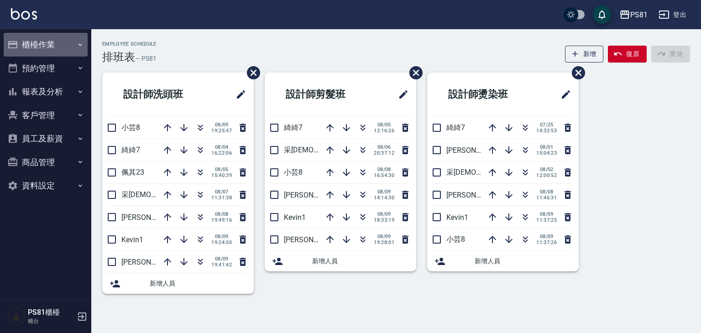
click at [50, 48] on button "櫃檯作業" at bounding box center [46, 45] width 84 height 24
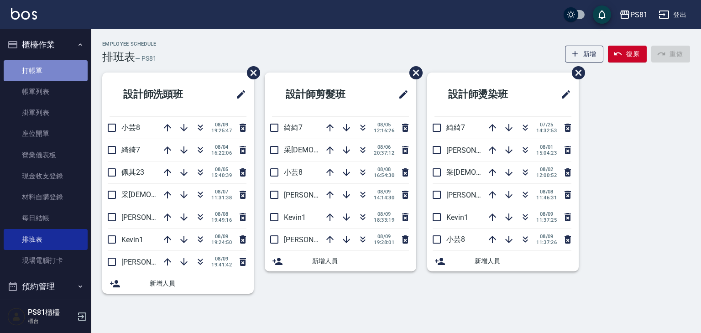
click at [63, 63] on link "打帳單" at bounding box center [46, 70] width 84 height 21
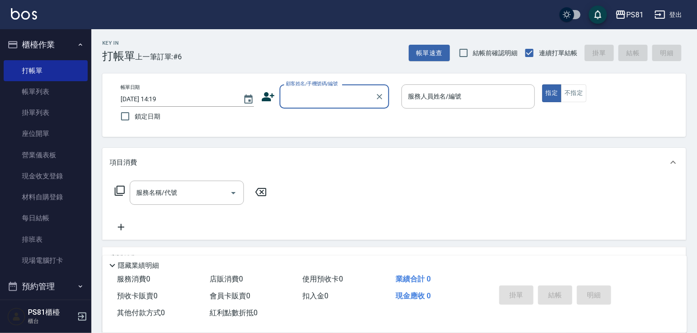
click at [305, 99] on input "顧客姓名/手機號碼/編號" at bounding box center [328, 97] width 88 height 16
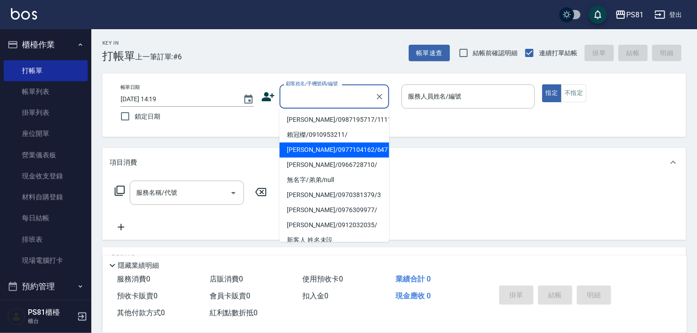
click at [323, 154] on li "[PERSON_NAME]/0977104162/647" at bounding box center [334, 149] width 110 height 15
type input "[PERSON_NAME]/0977104162/647"
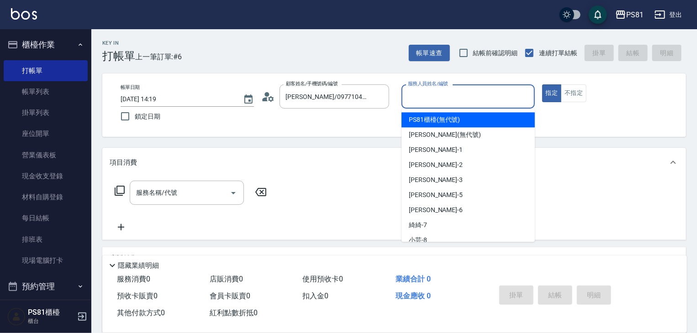
click at [425, 101] on input "服務人員姓名/編號" at bounding box center [467, 97] width 125 height 16
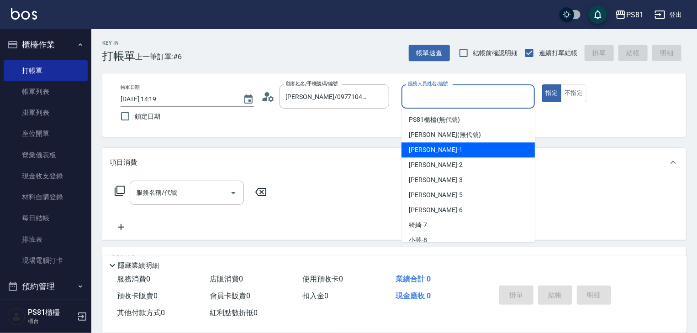
click at [432, 147] on div "[PERSON_NAME] -1" at bounding box center [467, 149] width 133 height 15
type input "[PERSON_NAME]-1"
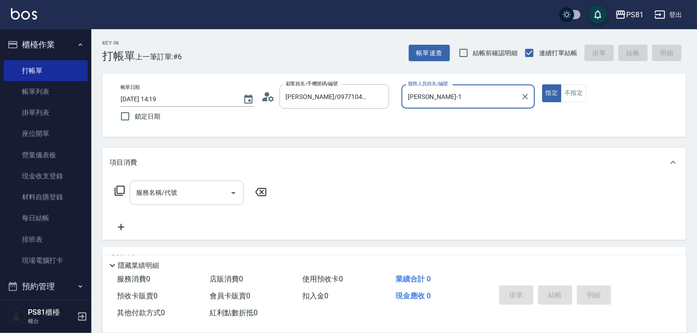
click at [159, 201] on div "服務名稱/代號" at bounding box center [187, 193] width 114 height 24
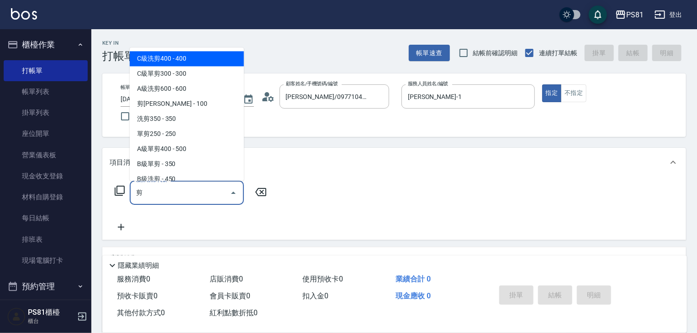
click at [189, 60] on span "C級洗剪400 - 400" at bounding box center [187, 58] width 114 height 15
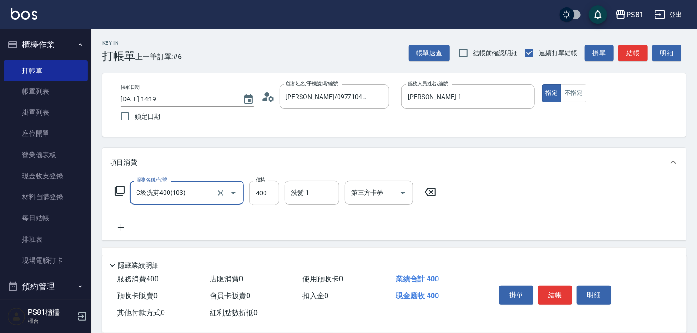
type input "C級洗剪400(103)"
drag, startPoint x: 259, startPoint y: 185, endPoint x: 271, endPoint y: 194, distance: 15.0
click at [259, 185] on input "400" at bounding box center [264, 193] width 30 height 25
type input "550"
click at [553, 286] on button "結帳" at bounding box center [555, 295] width 34 height 19
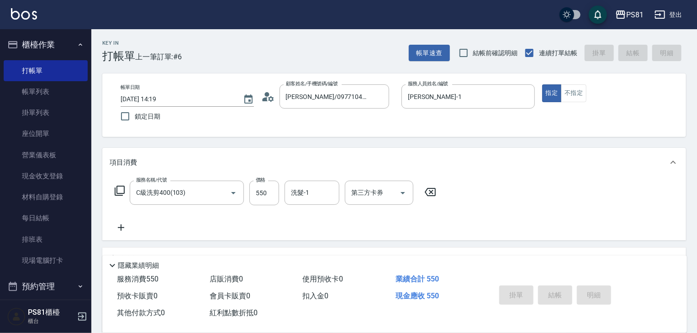
type input "[DATE] 14:20"
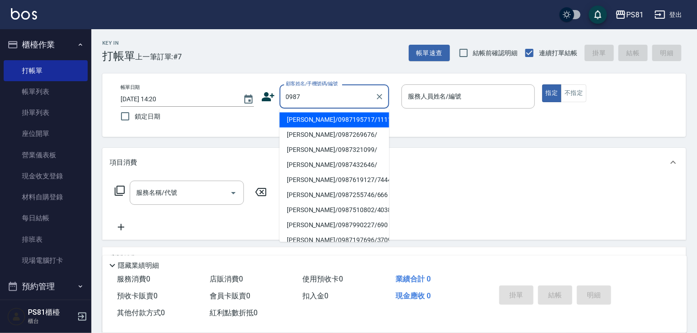
click at [350, 121] on li "[PERSON_NAME]/0987195717/111111" at bounding box center [334, 119] width 110 height 15
type input "[PERSON_NAME]/0987195717/111111"
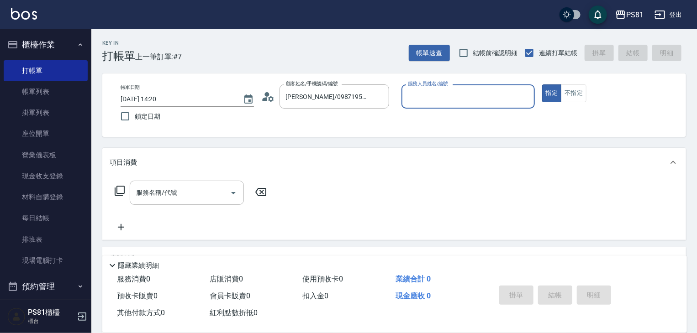
drag, startPoint x: 405, startPoint y: 109, endPoint x: 416, endPoint y: 104, distance: 11.9
click at [409, 107] on div "服務人員姓名/編號 服務人員姓名/編號" at bounding box center [467, 101] width 133 height 34
click at [420, 103] on input "服務人員姓名/編號" at bounding box center [467, 97] width 125 height 16
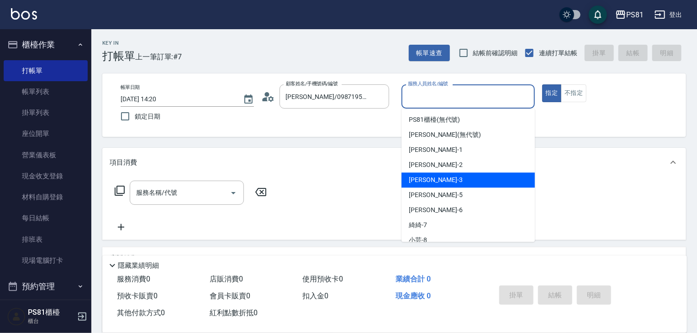
click at [435, 173] on div "[PERSON_NAME] -3" at bounding box center [467, 180] width 133 height 15
type input "[PERSON_NAME]-3"
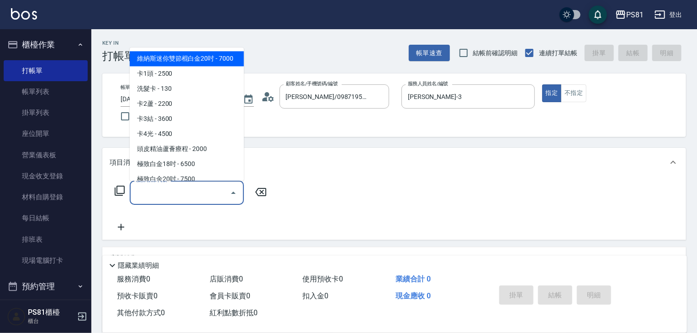
click at [205, 192] on input "服務名稱/代號" at bounding box center [180, 193] width 92 height 16
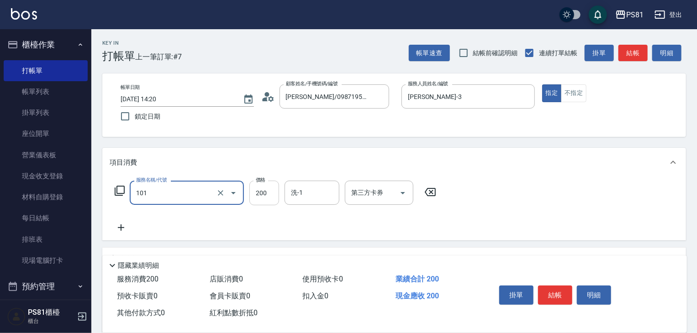
type input "一般洗髮(101)"
click at [253, 184] on input "200" at bounding box center [264, 193] width 30 height 25
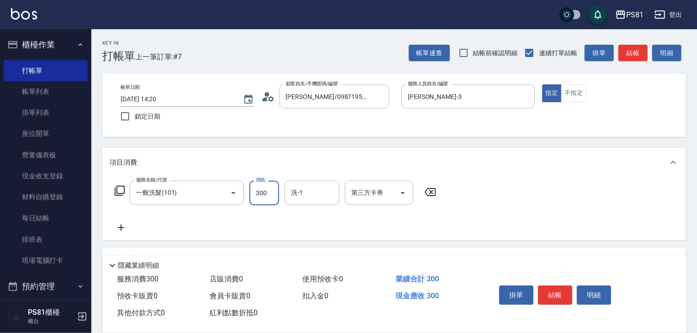
type input "300"
click at [116, 221] on div "服務名稱/代號 一般洗髮(101) 服務名稱/代號 價格 300 價格 洗-1 洗-1 第三方卡券 第三方卡券" at bounding box center [276, 207] width 332 height 53
click at [132, 227] on div "服務名稱/代號 一般洗髮(101) 服務名稱/代號 價格 300 價格 洗-1 洗-1 第三方卡券 第三方卡券" at bounding box center [276, 207] width 332 height 53
click at [127, 228] on icon at bounding box center [121, 227] width 23 height 11
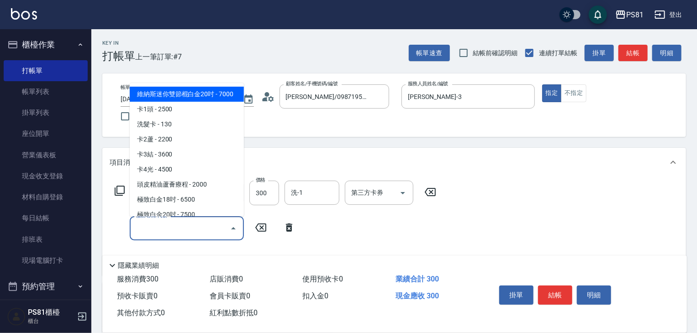
click at [168, 231] on input "服務名稱/代號" at bounding box center [180, 229] width 92 height 16
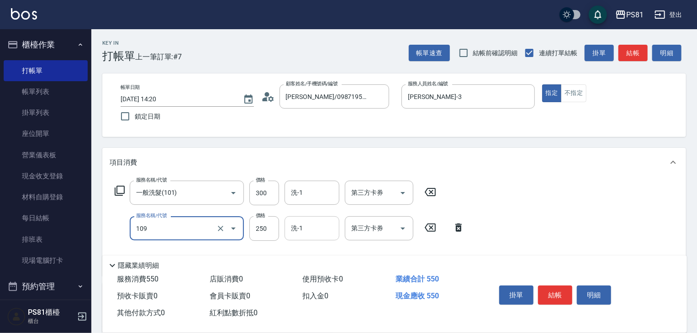
click at [310, 238] on div "洗-1" at bounding box center [311, 228] width 55 height 24
type input "控油AND護色洗(109)"
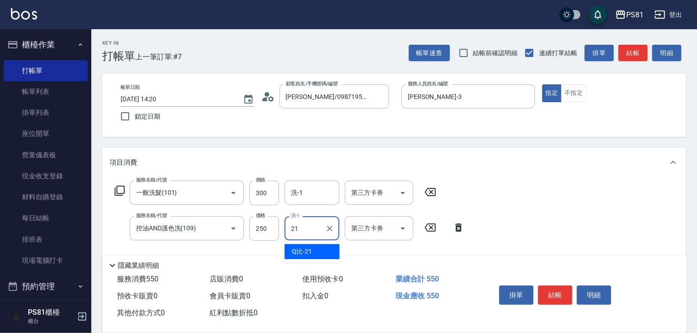
type input "2"
type input "[PERSON_NAME]-25"
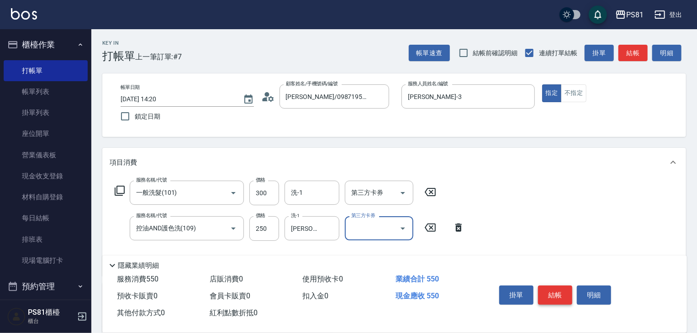
click at [559, 286] on button "結帳" at bounding box center [555, 295] width 34 height 19
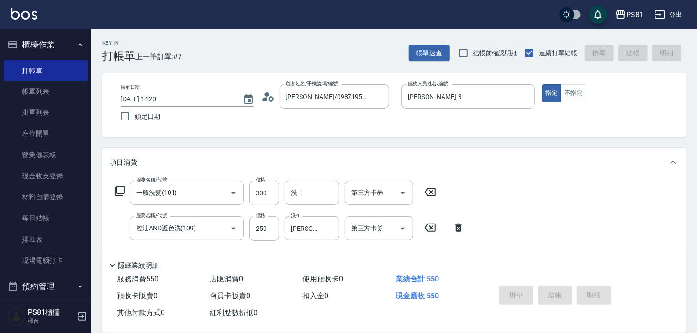
type input "[DATE] 14:24"
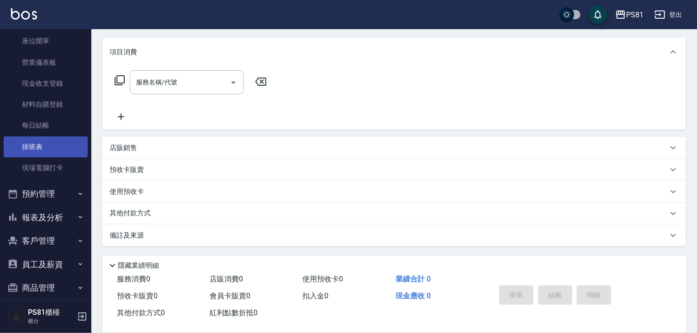
scroll to position [127, 0]
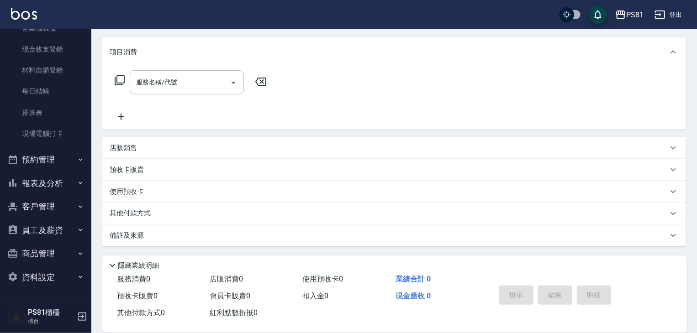
click at [55, 156] on button "預約管理" at bounding box center [46, 160] width 84 height 24
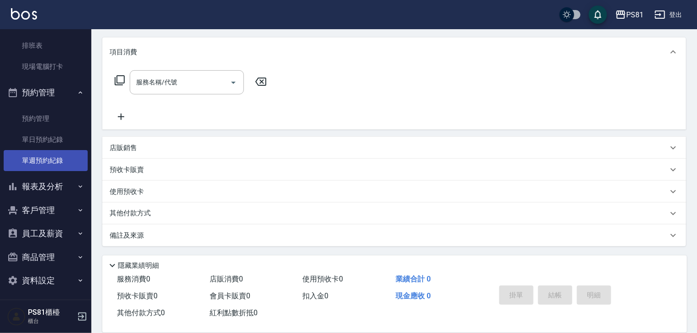
scroll to position [197, 0]
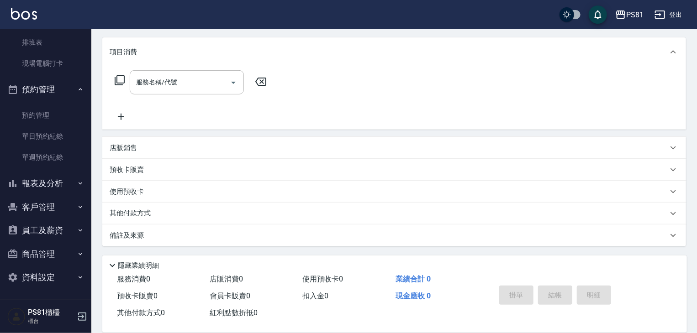
click at [50, 190] on button "報表及分析" at bounding box center [46, 184] width 84 height 24
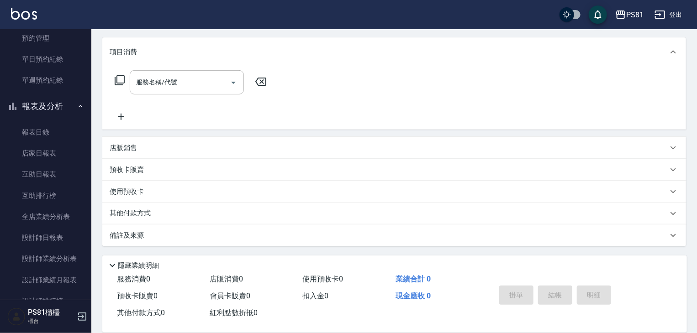
scroll to position [426, 0]
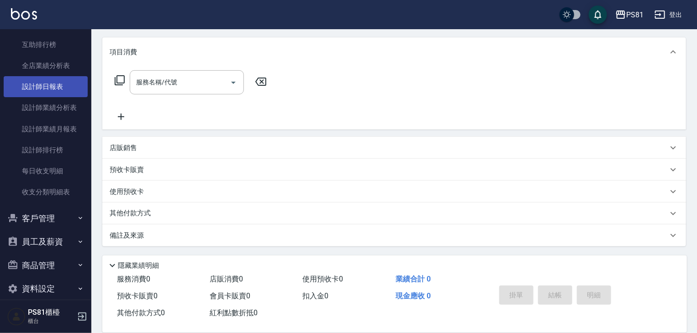
click at [59, 87] on link "設計師日報表" at bounding box center [46, 86] width 84 height 21
